Goal: Transaction & Acquisition: Book appointment/travel/reservation

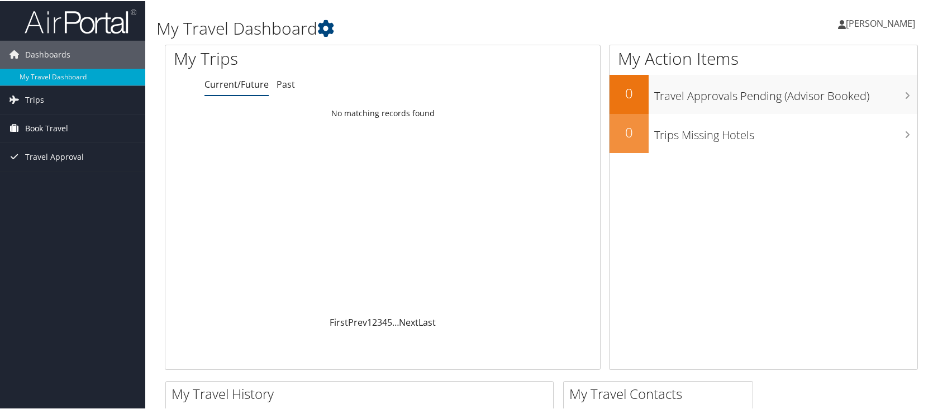
click at [36, 133] on span "Book Travel" at bounding box center [46, 127] width 43 height 28
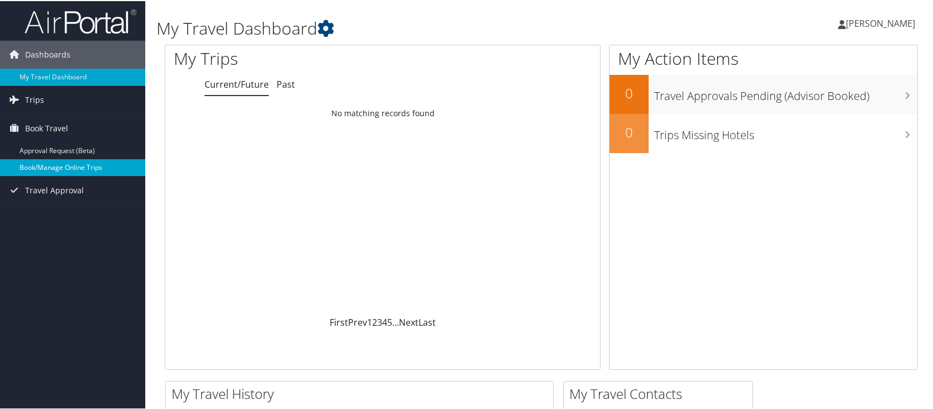
click at [67, 169] on link "Book/Manage Online Trips" at bounding box center [72, 166] width 145 height 17
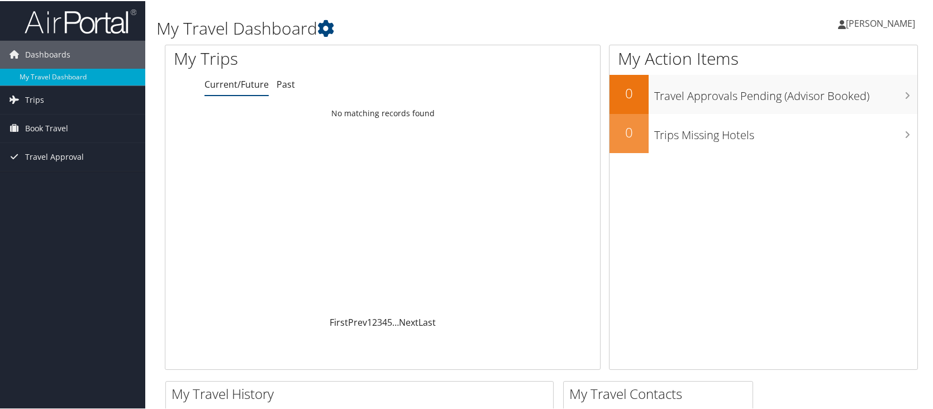
click at [870, 21] on span "[PERSON_NAME]" at bounding box center [880, 22] width 69 height 12
click at [801, 180] on link "Sign Out" at bounding box center [851, 182] width 125 height 19
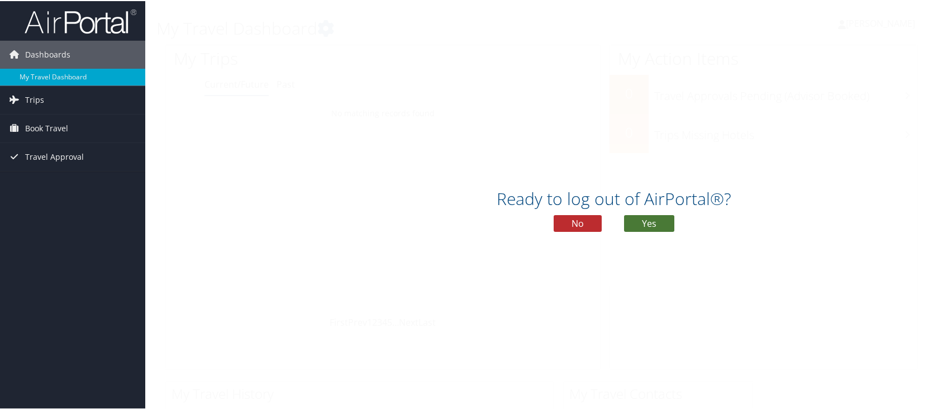
click at [635, 227] on button "Yes" at bounding box center [649, 222] width 50 height 17
